Goal: Ask a question: Seek information or help from site administrators or community

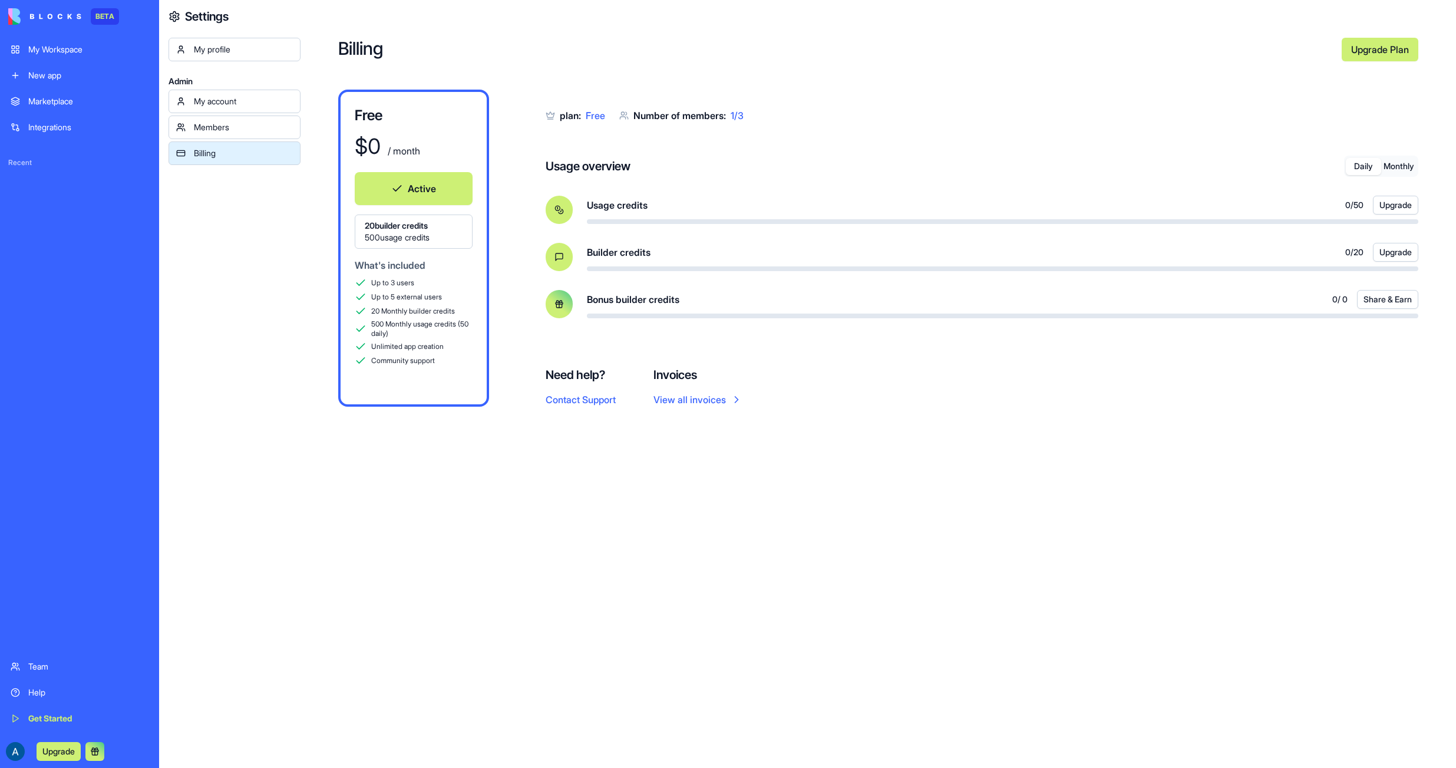
click at [582, 404] on button "Contact Support" at bounding box center [581, 400] width 70 height 14
click at [605, 398] on button "Contact Support" at bounding box center [581, 400] width 70 height 14
click at [1143, 88] on div "Billing Upgrade Plan Free $ 0 / month Active 20 builder credits 500 usage credi…" at bounding box center [879, 384] width 1156 height 768
click at [582, 402] on button "Contact Support" at bounding box center [581, 400] width 70 height 14
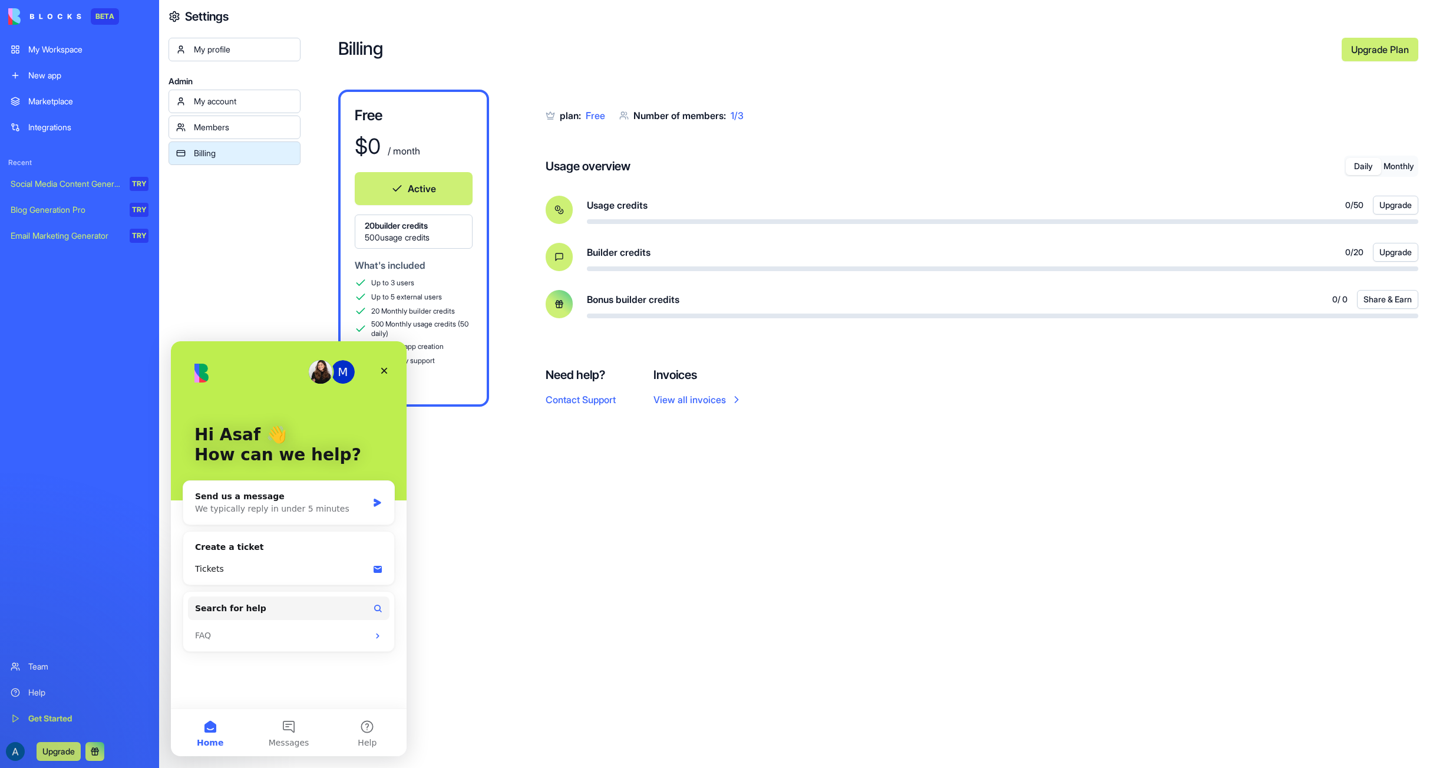
click at [321, 377] on img "Intercom messenger" at bounding box center [321, 372] width 24 height 24
click at [344, 376] on div "M" at bounding box center [343, 372] width 24 height 24
click at [294, 731] on button "Messages" at bounding box center [288, 732] width 78 height 47
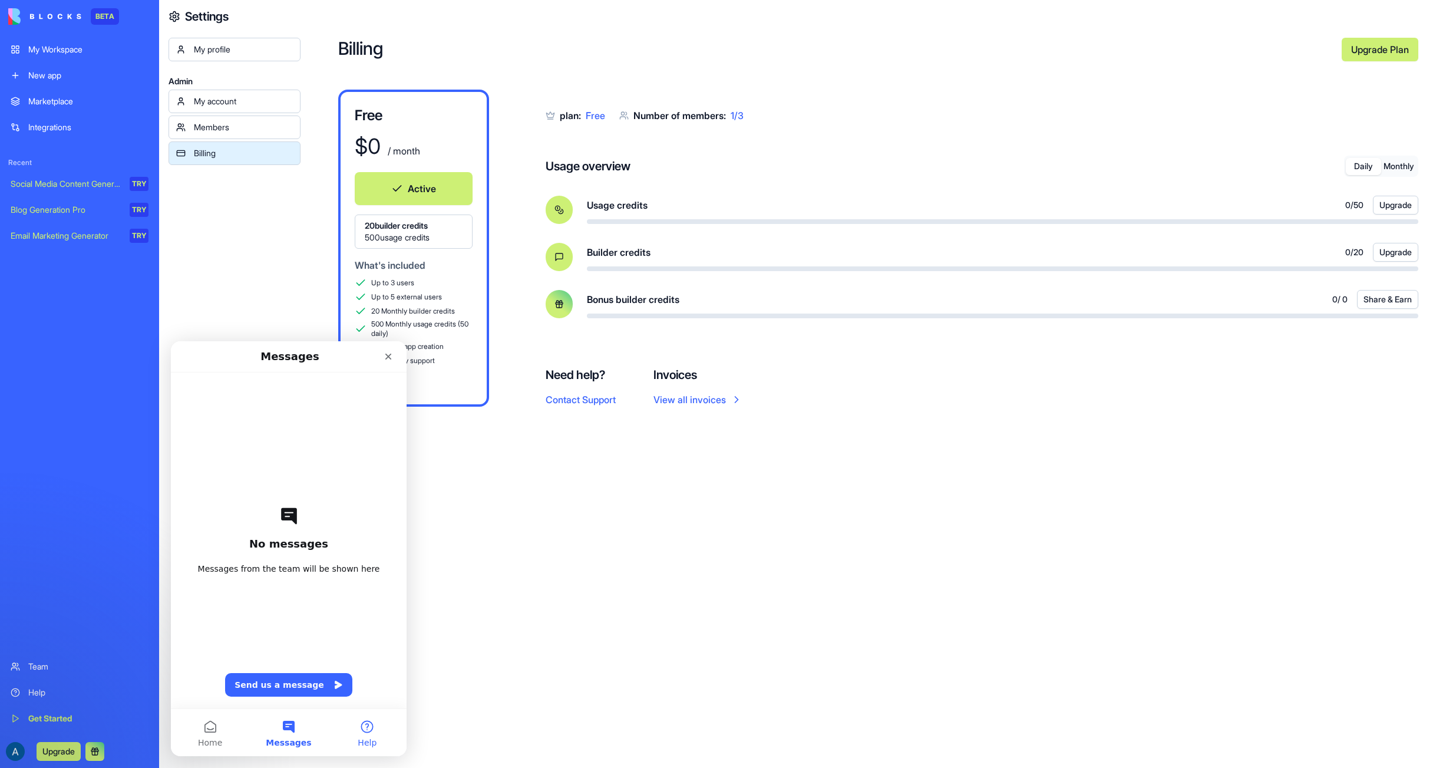
click at [368, 728] on button "Help" at bounding box center [367, 732] width 78 height 47
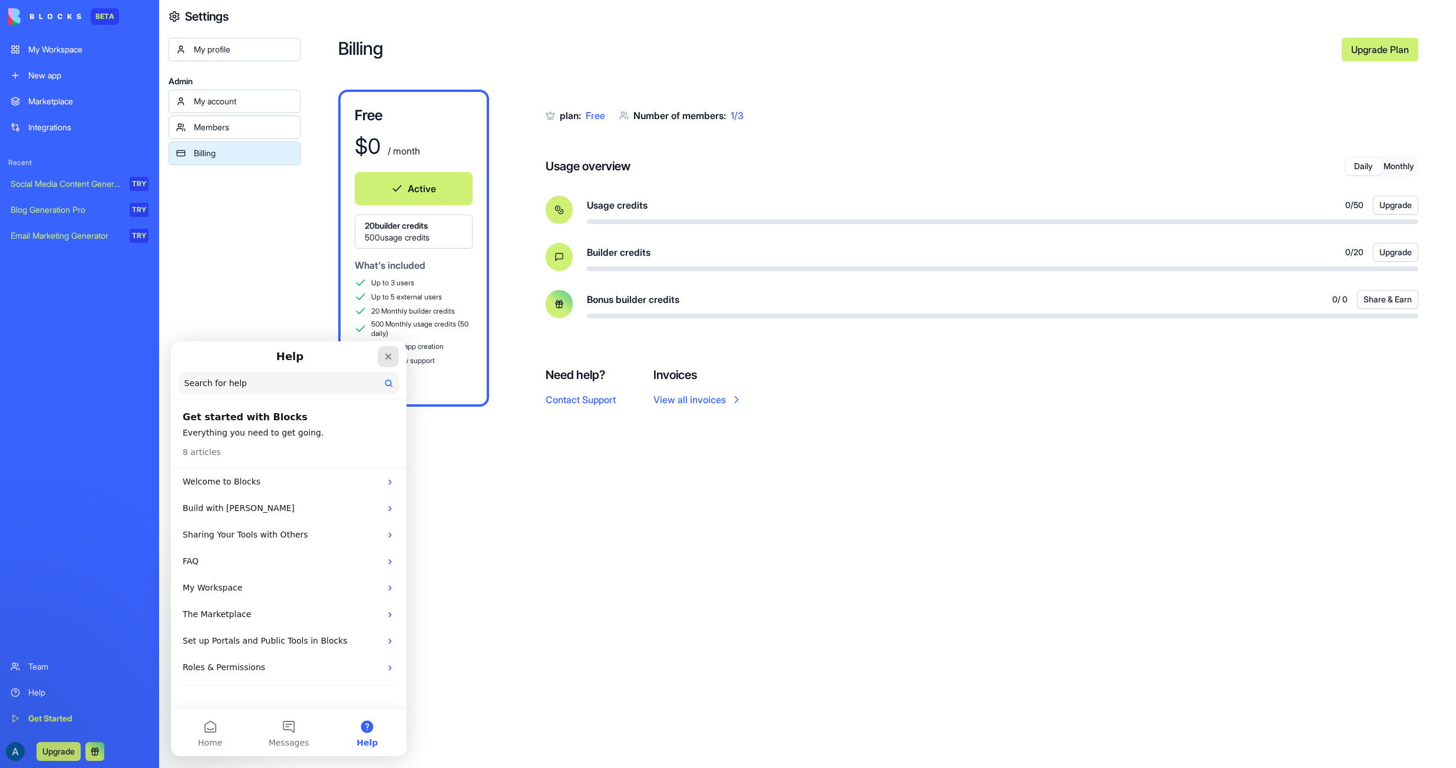
click at [390, 357] on icon "Close" at bounding box center [388, 356] width 9 height 9
